Goal: Information Seeking & Learning: Learn about a topic

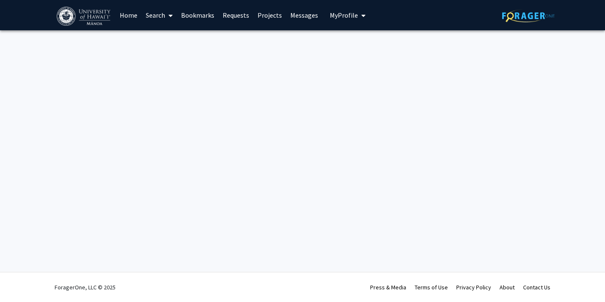
click at [194, 17] on link "Bookmarks" at bounding box center [198, 14] width 42 height 29
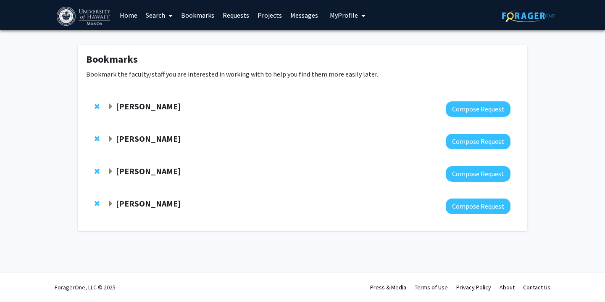
click at [128, 11] on link "Home" at bounding box center [129, 14] width 26 height 29
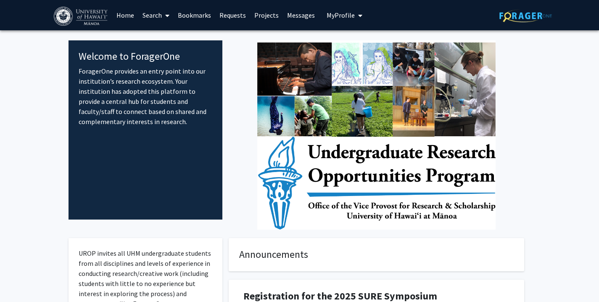
click at [158, 17] on link "Search" at bounding box center [155, 14] width 35 height 29
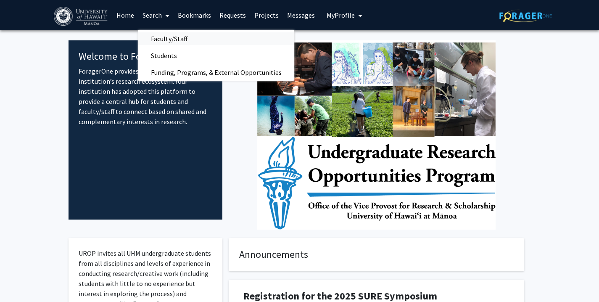
click at [168, 40] on span "Faculty/Staff" at bounding box center [169, 38] width 62 height 17
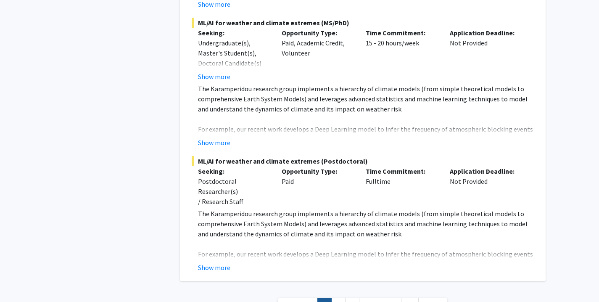
scroll to position [5064, 0]
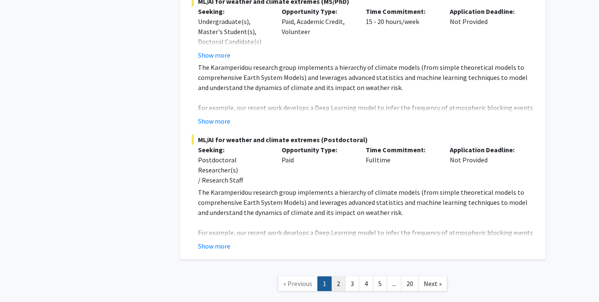
click at [335, 276] on link "2" at bounding box center [338, 283] width 14 height 15
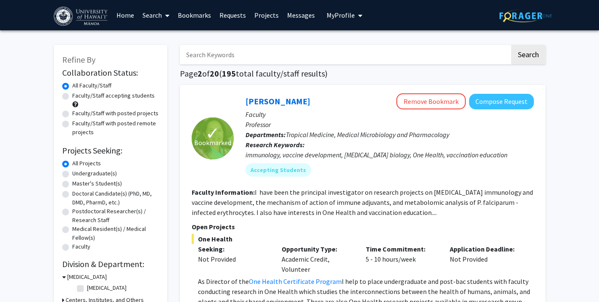
click at [336, 234] on span "One Health" at bounding box center [363, 239] width 342 height 10
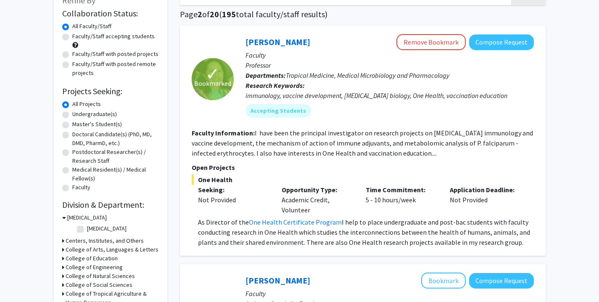
scroll to position [61, 0]
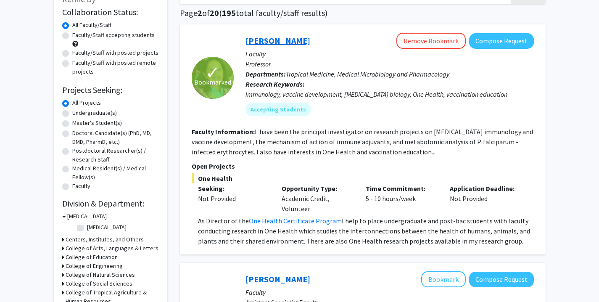
click at [276, 40] on link "[PERSON_NAME]" at bounding box center [278, 40] width 65 height 11
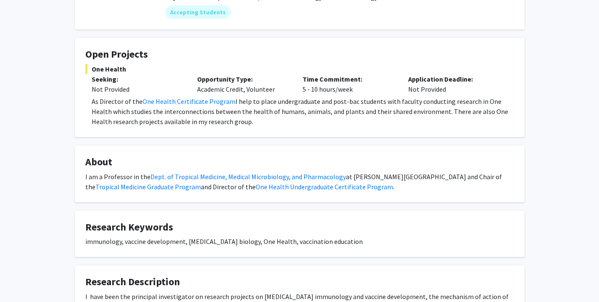
scroll to position [104, 0]
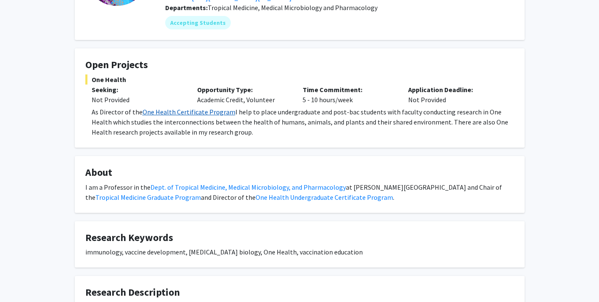
click at [177, 111] on link "One Health Certificate Program" at bounding box center [189, 112] width 93 height 8
click at [60, 162] on div "[PERSON_NAME] Remove Bookmark Compose Request Titles: Professor Degrees: PhD Of…" at bounding box center [299, 212] width 599 height 573
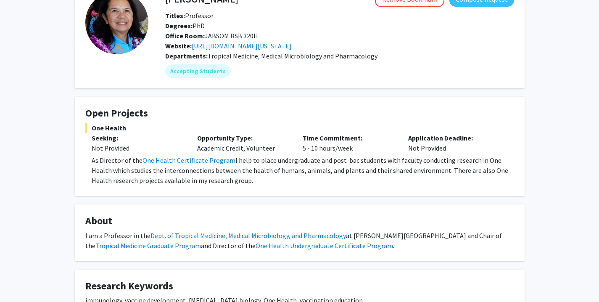
scroll to position [55, 0]
click at [251, 48] on link "[URL][DOMAIN_NAME][US_STATE]" at bounding box center [242, 46] width 100 height 8
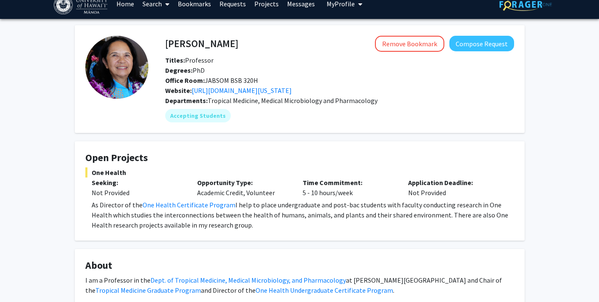
scroll to position [0, 0]
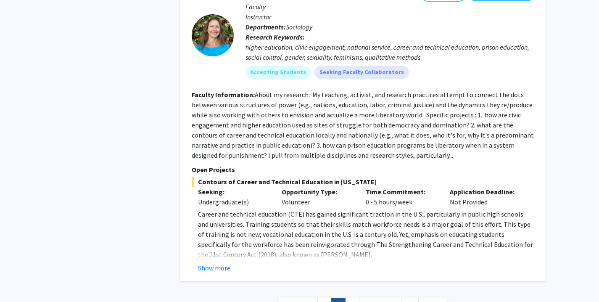
scroll to position [2686, 0]
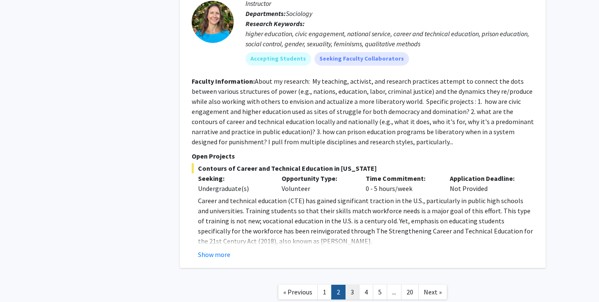
click at [352, 285] on link "3" at bounding box center [352, 292] width 14 height 15
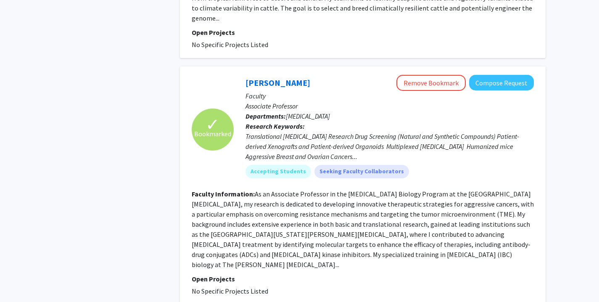
scroll to position [2105, 0]
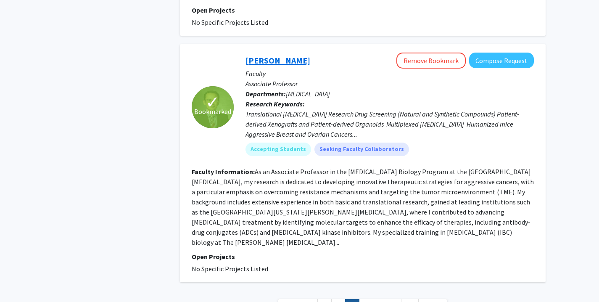
click at [274, 55] on link "[PERSON_NAME]" at bounding box center [278, 60] width 65 height 11
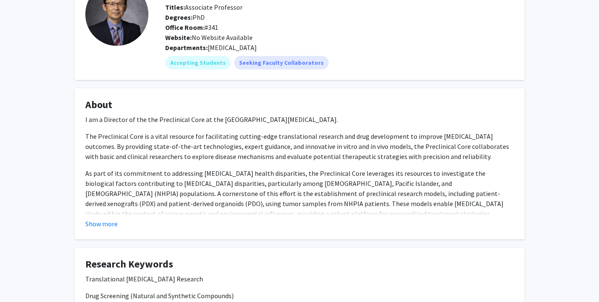
scroll to position [77, 0]
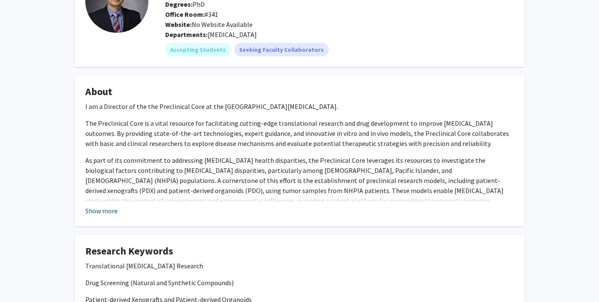
click at [107, 210] on button "Show more" at bounding box center [101, 211] width 32 height 10
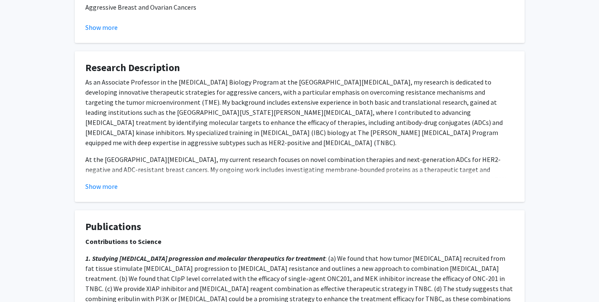
scroll to position [516, 0]
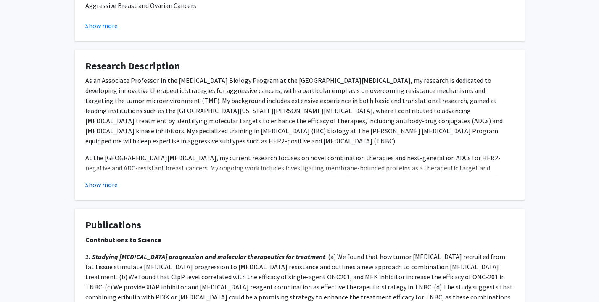
click at [102, 180] on button "Show more" at bounding box center [101, 185] width 32 height 10
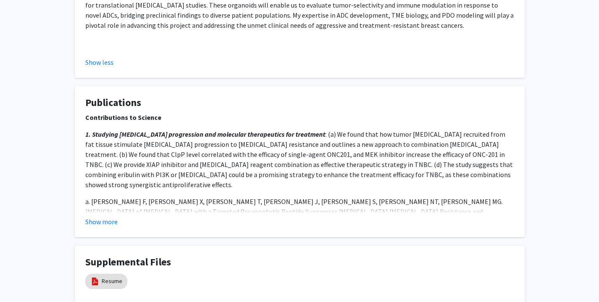
scroll to position [805, 0]
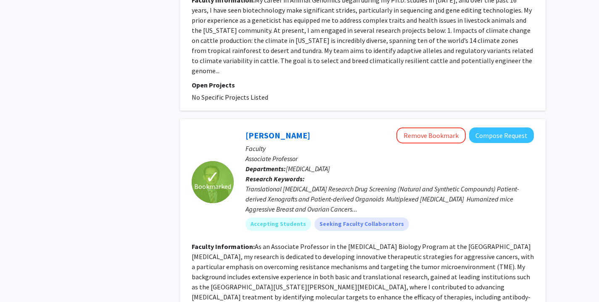
scroll to position [2138, 0]
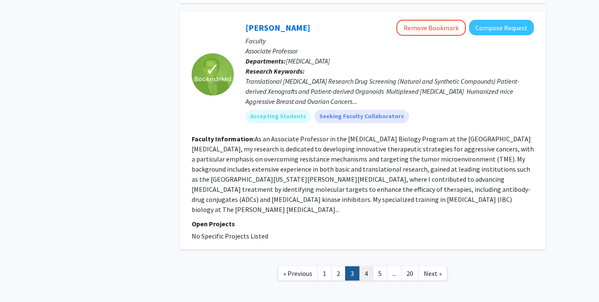
click at [370, 266] on link "4" at bounding box center [366, 273] width 14 height 15
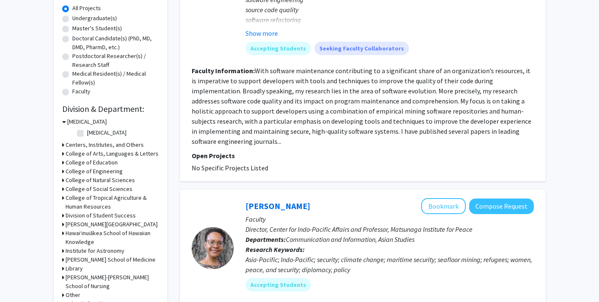
scroll to position [156, 0]
click at [87, 129] on label "[MEDICAL_DATA]" at bounding box center [107, 132] width 40 height 9
click at [87, 129] on input "[MEDICAL_DATA]" at bounding box center [89, 130] width 5 height 5
checkbox input "true"
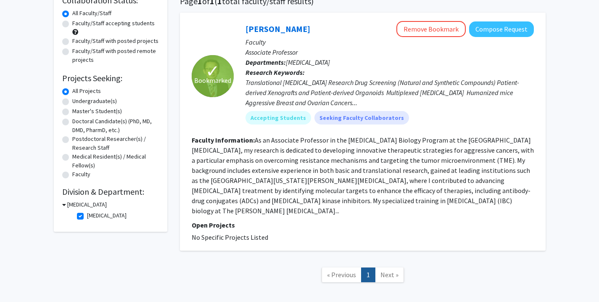
scroll to position [84, 0]
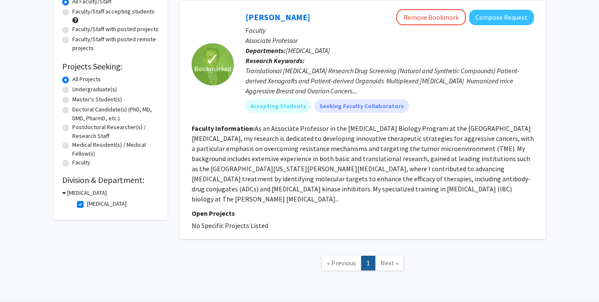
click at [87, 204] on label "[MEDICAL_DATA]" at bounding box center [107, 203] width 40 height 9
click at [87, 204] on input "[MEDICAL_DATA]" at bounding box center [89, 201] width 5 height 5
checkbox input "false"
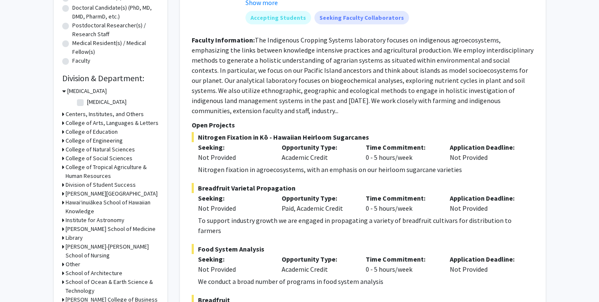
scroll to position [186, 0]
click at [98, 149] on h3 "College of Natural Sciences" at bounding box center [100, 149] width 69 height 9
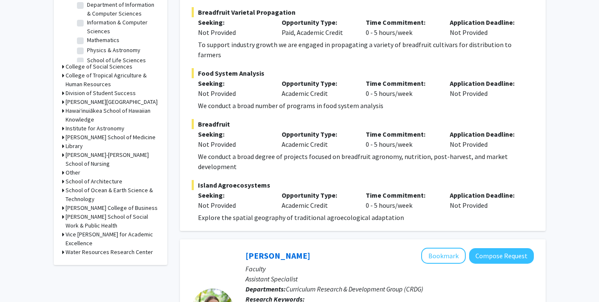
scroll to position [364, 0]
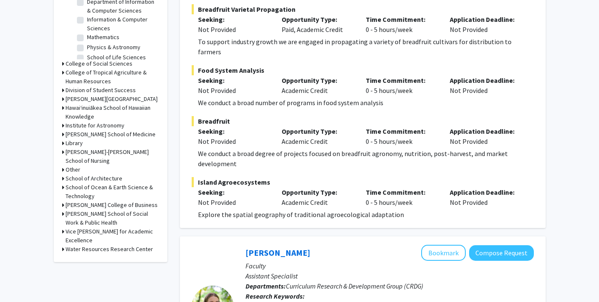
click at [96, 62] on h3 "College of Social Sciences" at bounding box center [99, 63] width 67 height 9
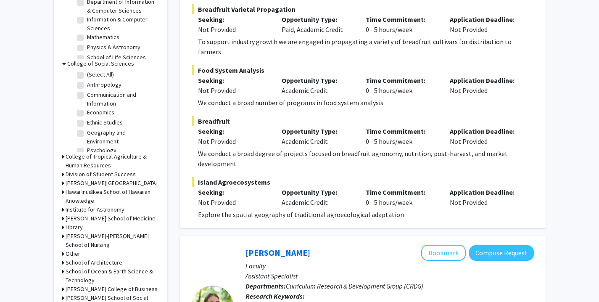
click at [96, 62] on h3 "College of Social Sciences" at bounding box center [100, 63] width 67 height 9
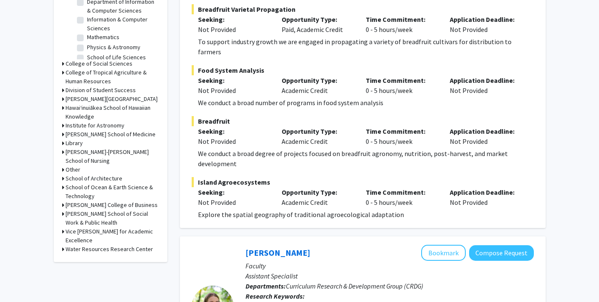
scroll to position [15, 0]
click at [102, 52] on label "School of Life Sciences" at bounding box center [116, 51] width 59 height 9
click at [92, 52] on input "School of Life Sciences" at bounding box center [89, 49] width 5 height 5
checkbox input "true"
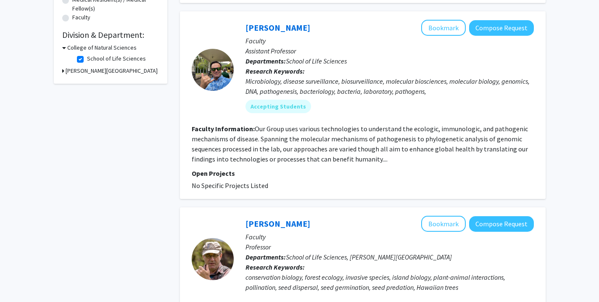
scroll to position [232, 0]
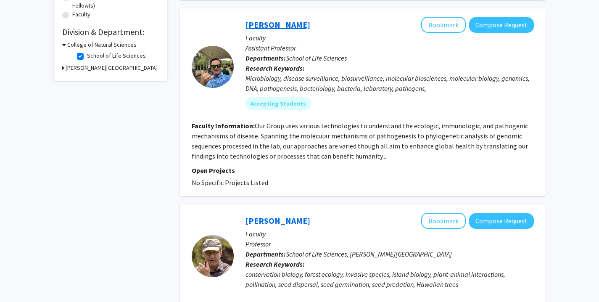
click at [280, 23] on link "[PERSON_NAME]" at bounding box center [278, 24] width 65 height 11
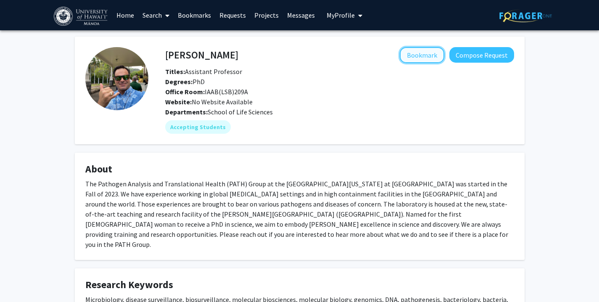
click at [416, 53] on button "Bookmark" at bounding box center [422, 55] width 45 height 16
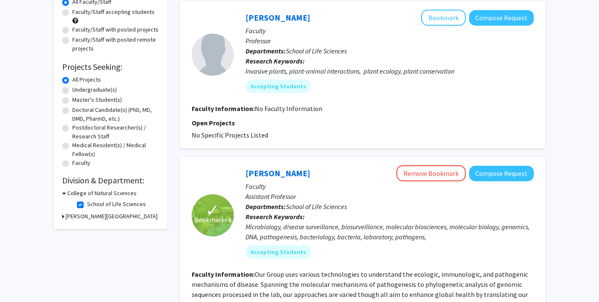
scroll to position [86, 0]
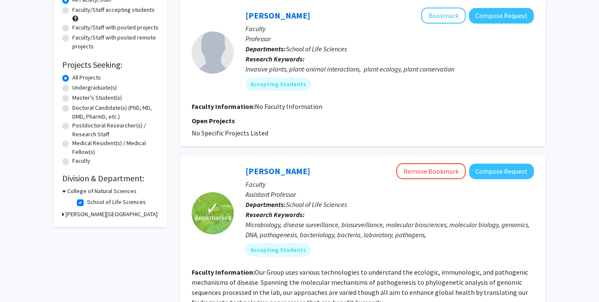
click at [87, 203] on label "School of Life Sciences" at bounding box center [116, 202] width 59 height 9
click at [87, 203] on input "School of Life Sciences" at bounding box center [89, 200] width 5 height 5
checkbox input "false"
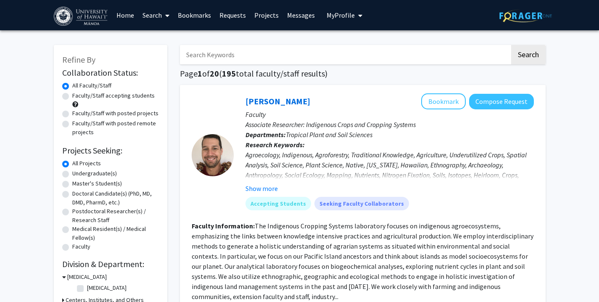
click at [339, 18] on span "My Profile" at bounding box center [341, 15] width 28 height 8
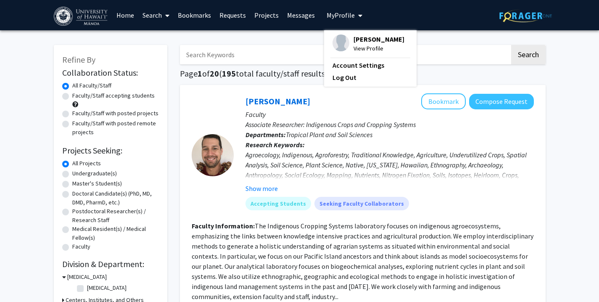
click at [203, 13] on link "Bookmarks" at bounding box center [195, 14] width 42 height 29
